Goal: Book appointment/travel/reservation

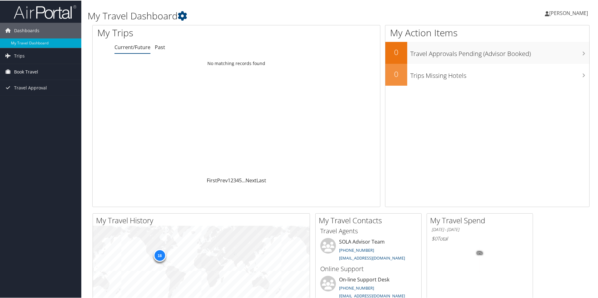
click at [20, 71] on span "Book Travel" at bounding box center [26, 71] width 24 height 16
click at [26, 82] on link "Approval Request (Beta)" at bounding box center [40, 83] width 81 height 9
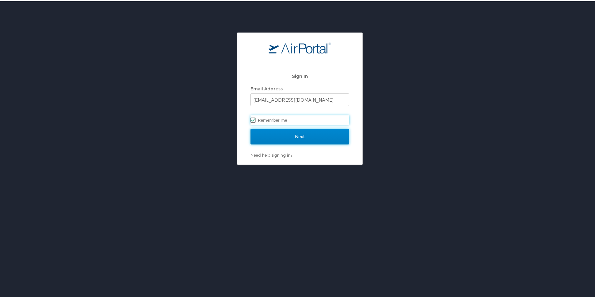
click at [302, 133] on input "Next" at bounding box center [300, 136] width 99 height 16
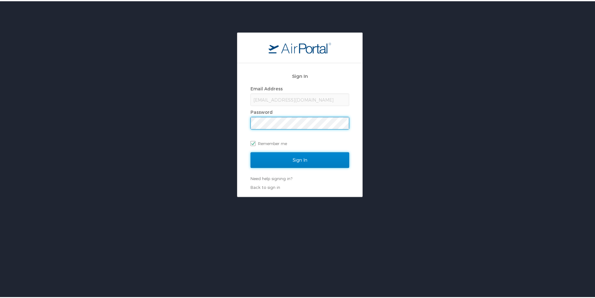
click at [297, 157] on input "Sign In" at bounding box center [300, 159] width 99 height 16
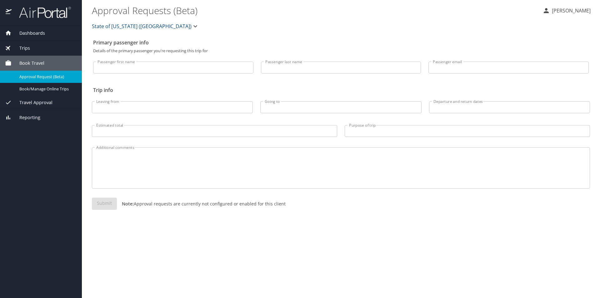
click at [168, 68] on input "Passenger first name" at bounding box center [173, 68] width 160 height 12
type input "Russell"
type input "LaDay"
type input "ledayr@gram.edu"
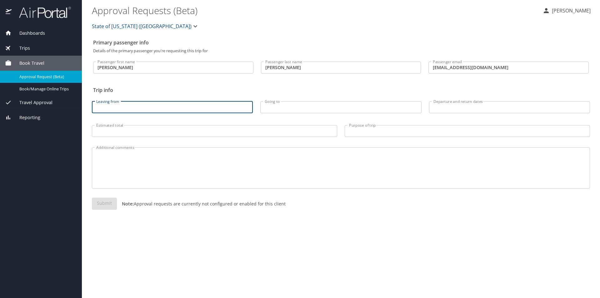
click at [165, 109] on input "Leaving from" at bounding box center [172, 107] width 161 height 12
type input "Monroe, LA"
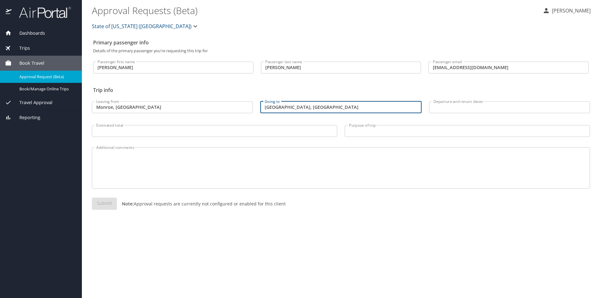
type input "Las Vegas, NV"
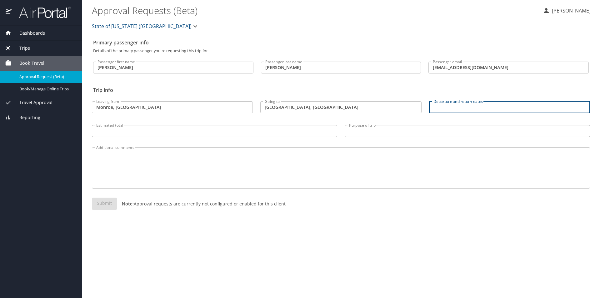
click at [477, 108] on input "Departure and return dates" at bounding box center [509, 107] width 161 height 12
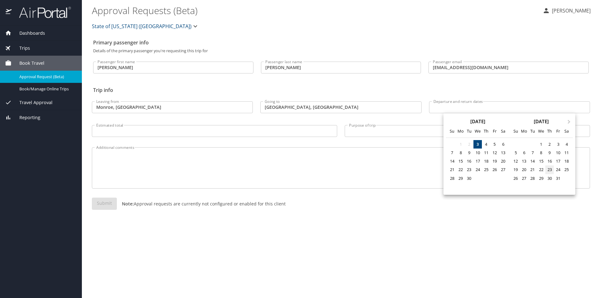
click at [550, 168] on div "23" at bounding box center [549, 169] width 8 height 8
click at [515, 178] on div "26" at bounding box center [515, 178] width 8 height 8
type input "10/23/2025 🠦 10/26/2025"
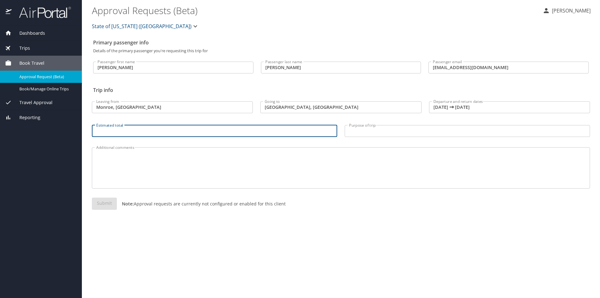
click at [234, 130] on input "Estimated total" at bounding box center [214, 131] width 245 height 12
type input "642"
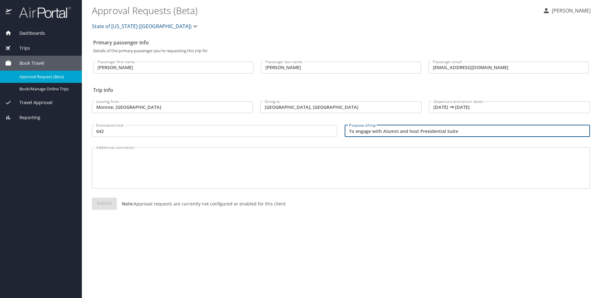
click at [448, 131] on input "To engage with Alumni and host Presidential Suite" at bounding box center [467, 131] width 245 height 12
type input "To engage with Alumni and host Presidential Investors Suite"
click at [370, 177] on textarea "Additional comments" at bounding box center [340, 168] width 489 height 30
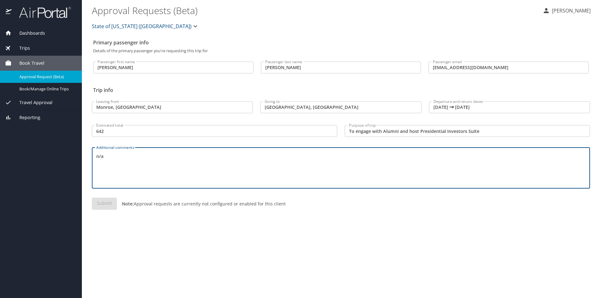
type textarea "n/a"
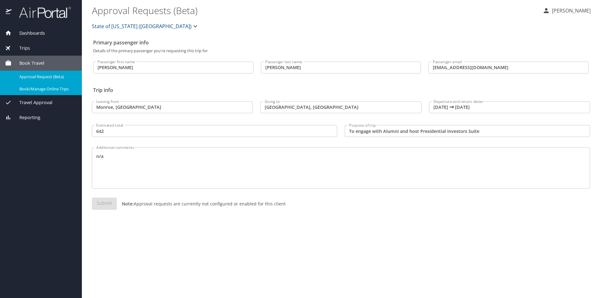
click at [35, 87] on span "Book/Manage Online Trips" at bounding box center [46, 89] width 55 height 6
click at [24, 45] on span "Trips" at bounding box center [21, 48] width 18 height 7
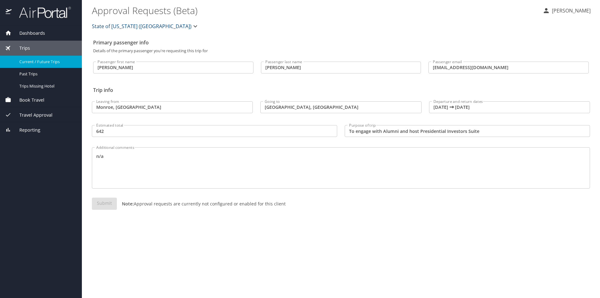
click at [33, 60] on span "Current / Future Trips" at bounding box center [46, 62] width 55 height 6
